Goal: Navigation & Orientation: Find specific page/section

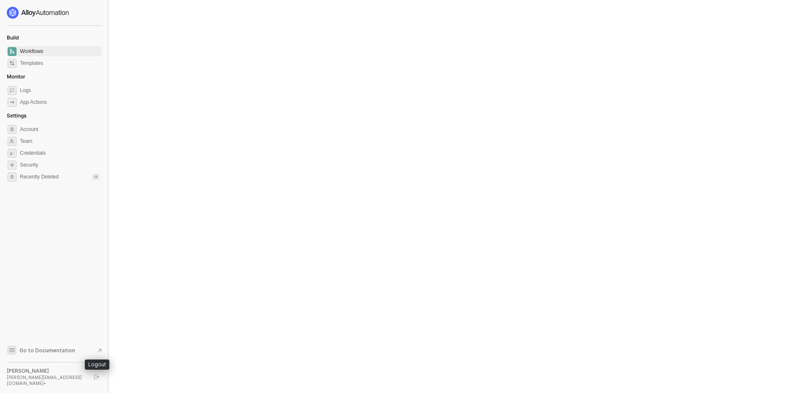
click at [92, 381] on button "button" at bounding box center [97, 377] width 10 height 10
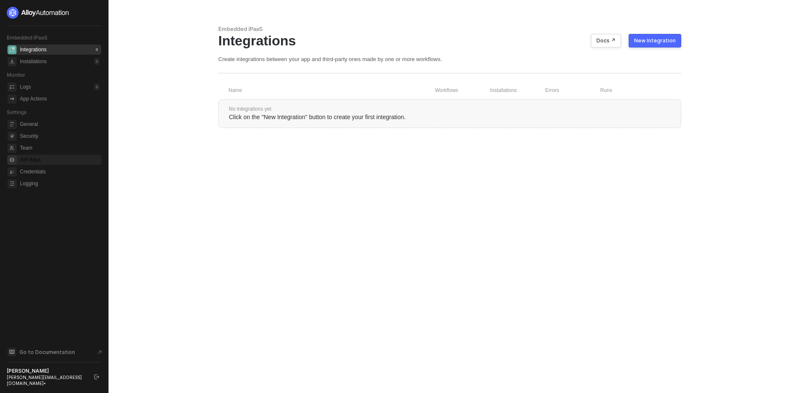
click at [49, 158] on span "API Keys" at bounding box center [60, 160] width 80 height 10
